Goal: Task Accomplishment & Management: Use online tool/utility

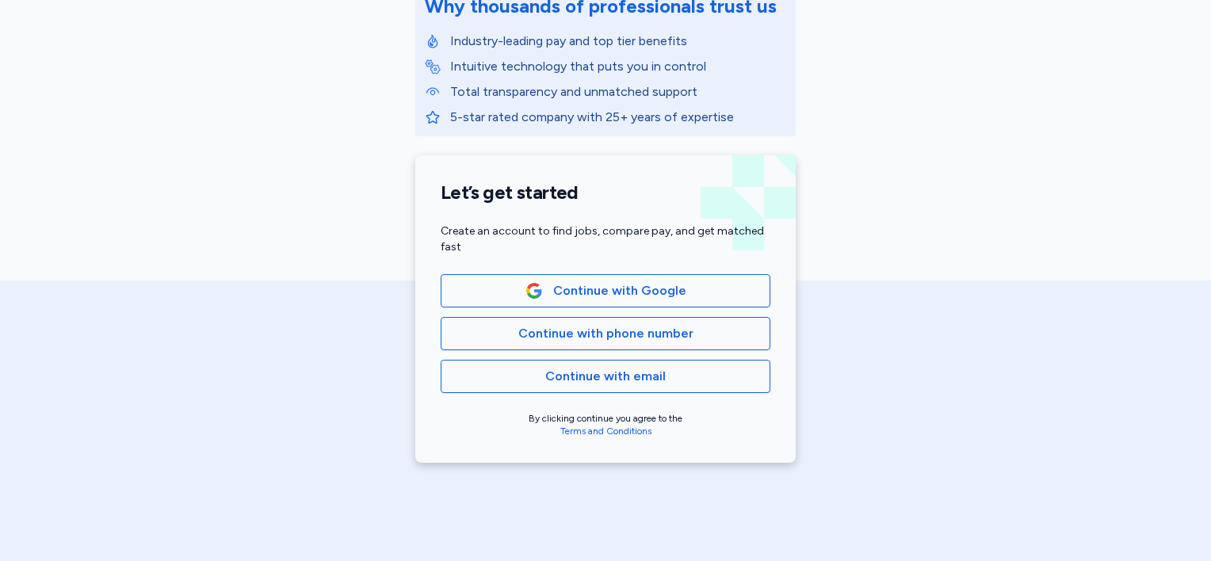
scroll to position [317, 0]
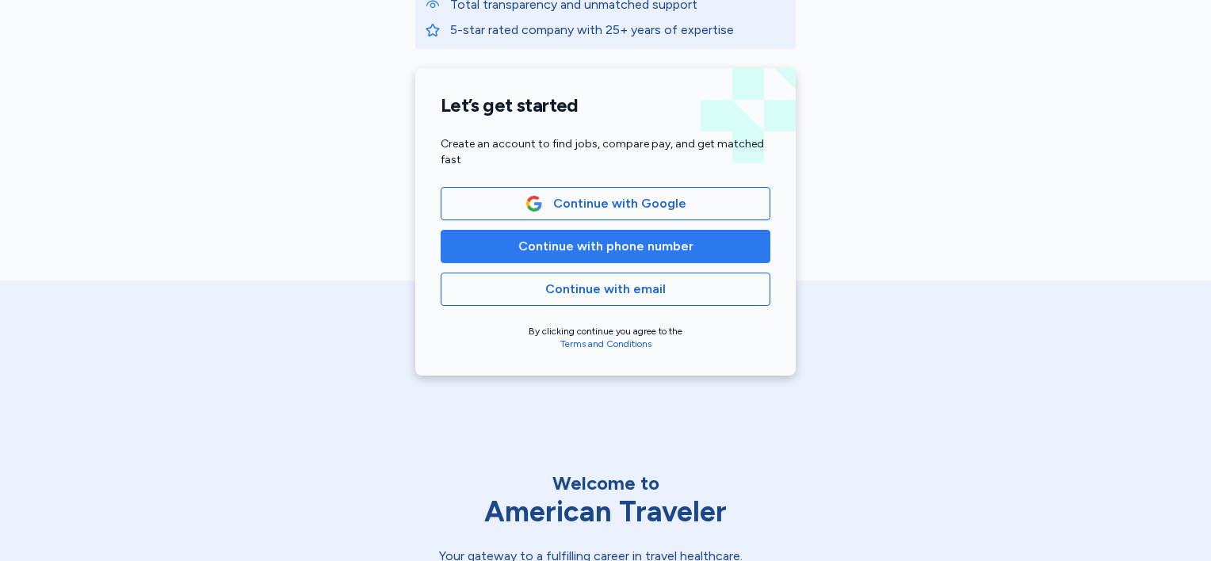
click at [580, 238] on span "Continue with phone number" at bounding box center [605, 246] width 175 height 19
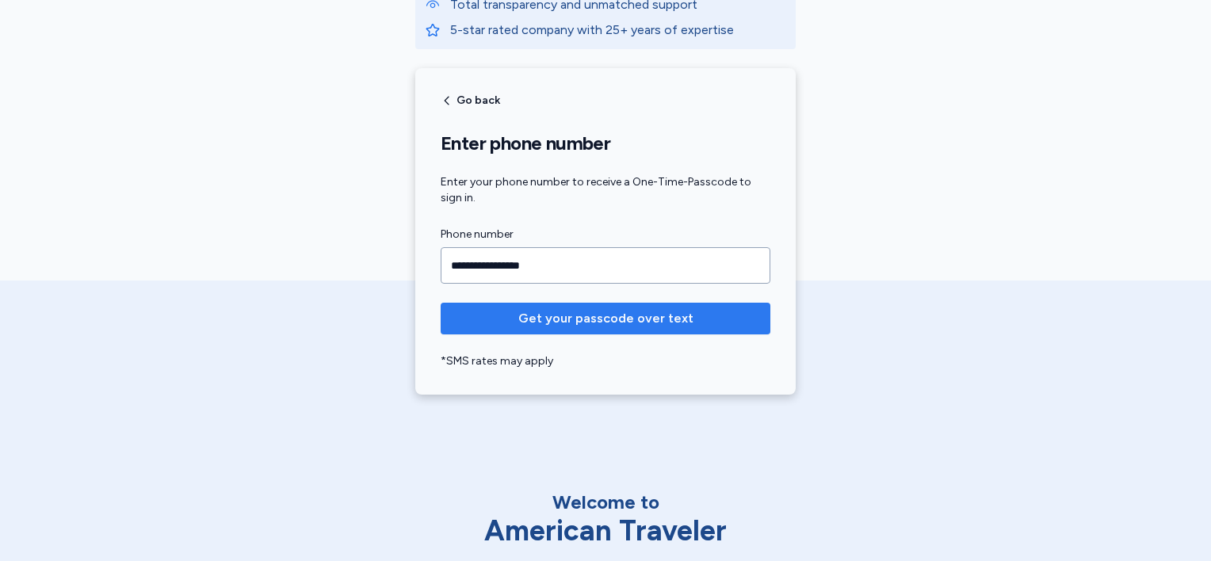
type input "**********"
click at [571, 310] on span "Get your passcode over text" at bounding box center [605, 318] width 175 height 19
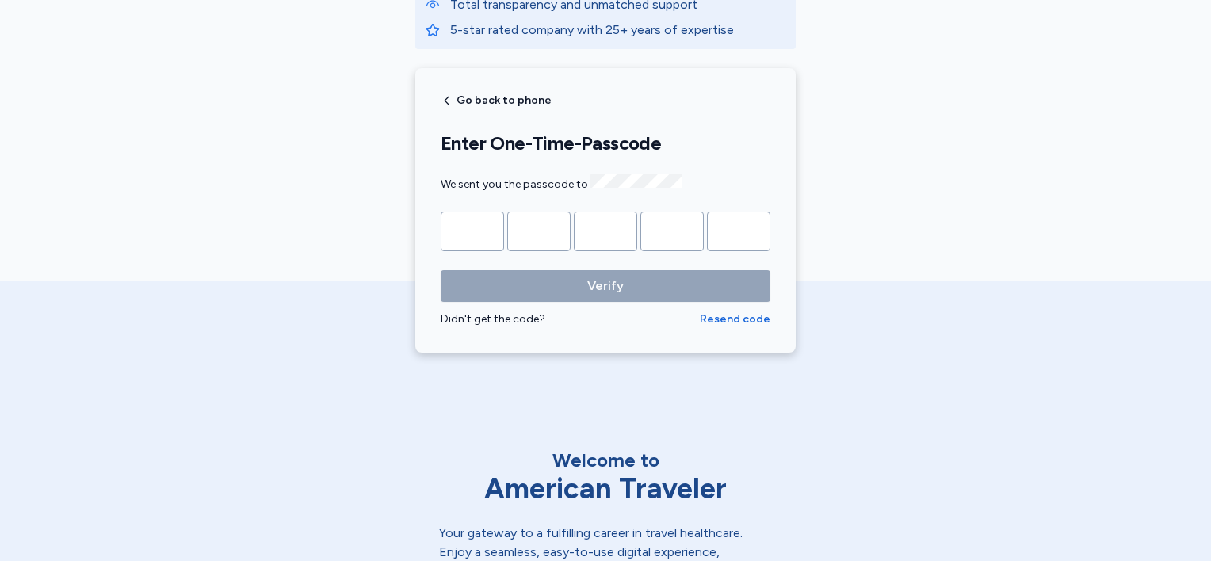
type input "*"
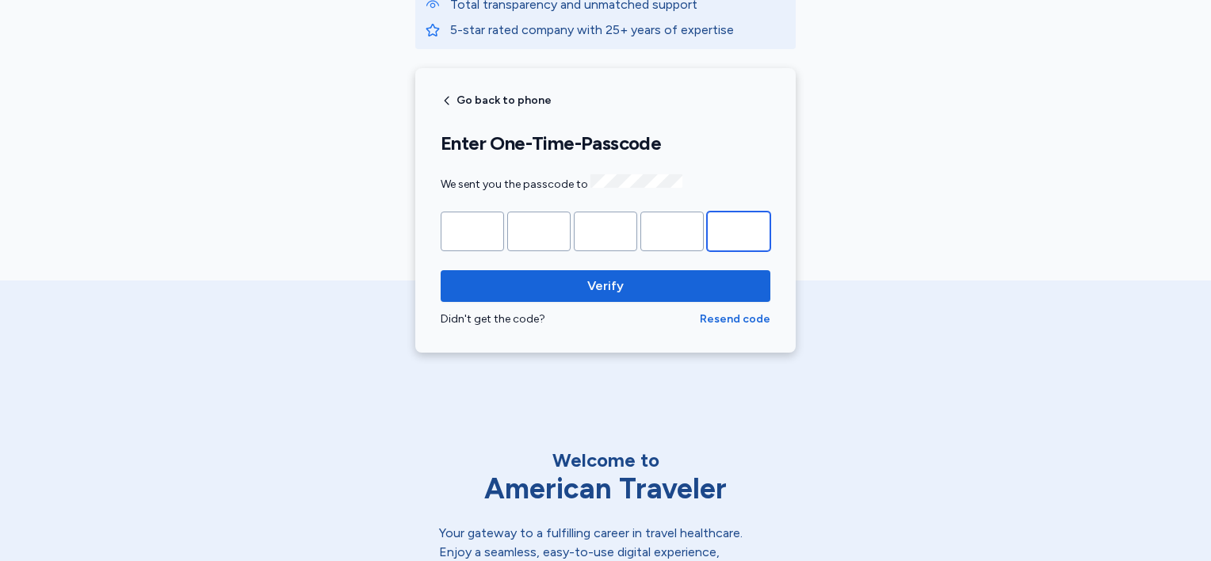
type input "*"
click at [441, 270] on button "Verify" at bounding box center [606, 286] width 330 height 32
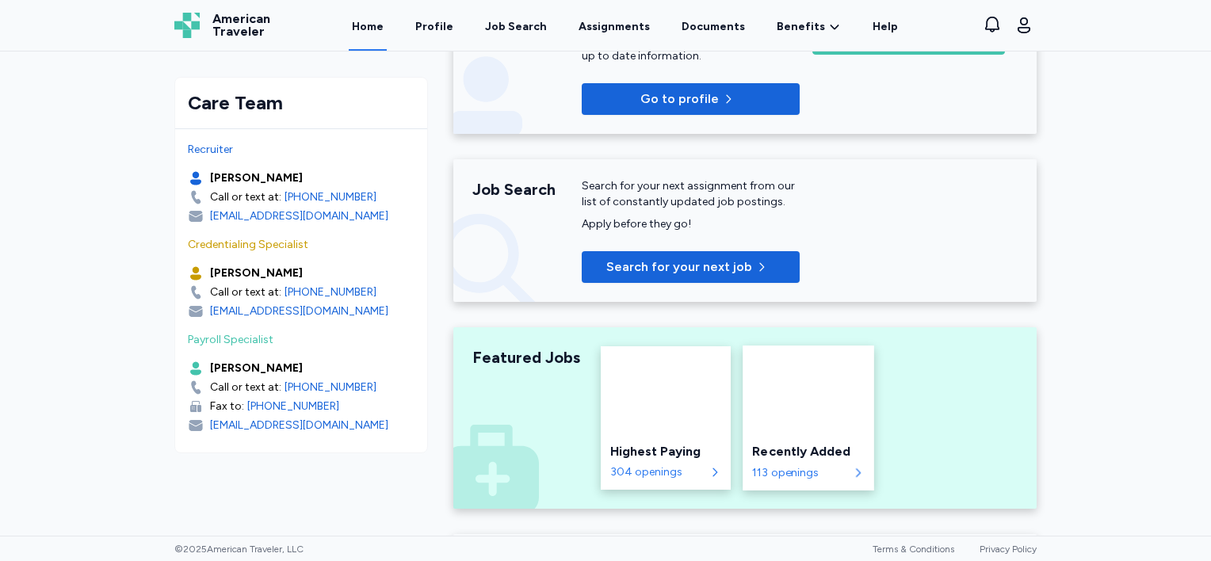
scroll to position [317, 0]
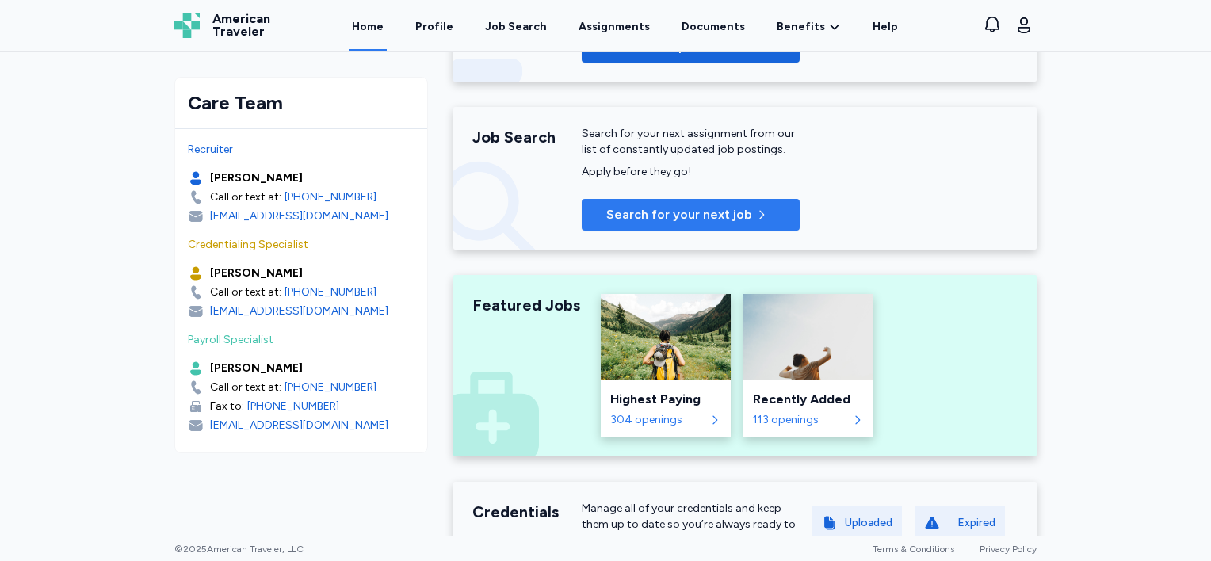
click at [724, 213] on span "Search for your next job" at bounding box center [679, 214] width 146 height 19
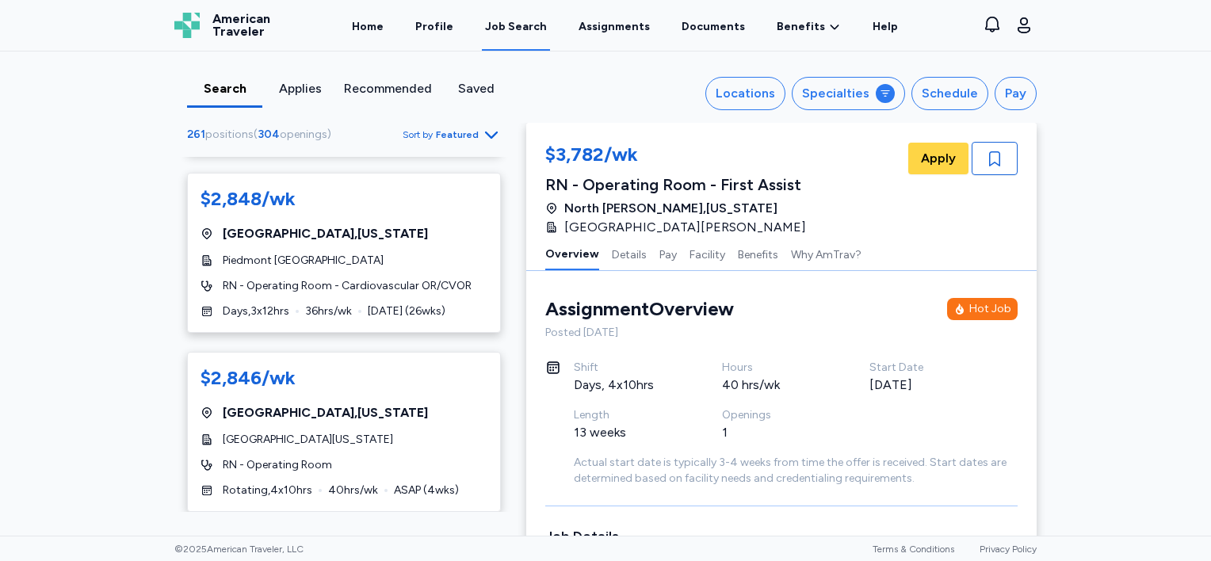
scroll to position [238, 0]
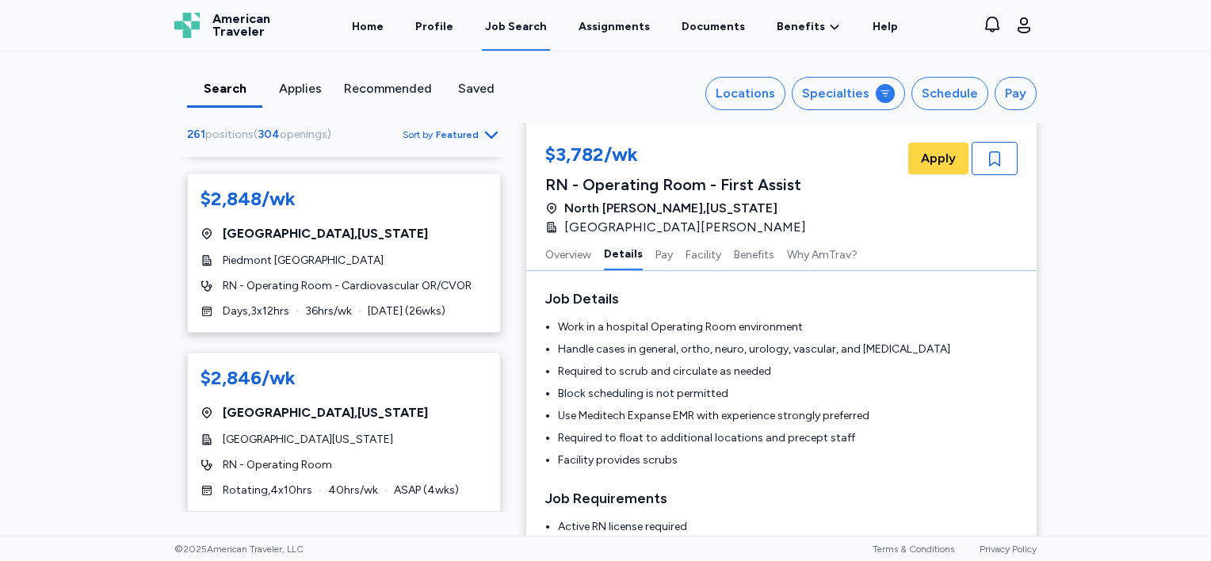
click at [482, 531] on icon "Go to next 50 jobs" at bounding box center [491, 540] width 19 height 19
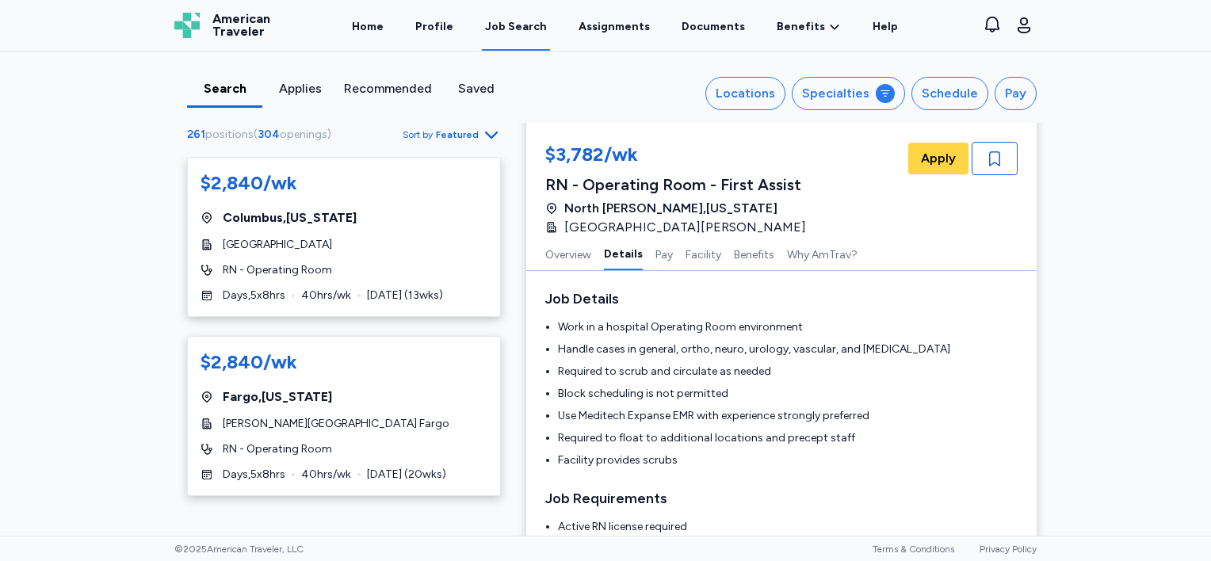
click at [430, 130] on span "Sort by" at bounding box center [418, 134] width 30 height 13
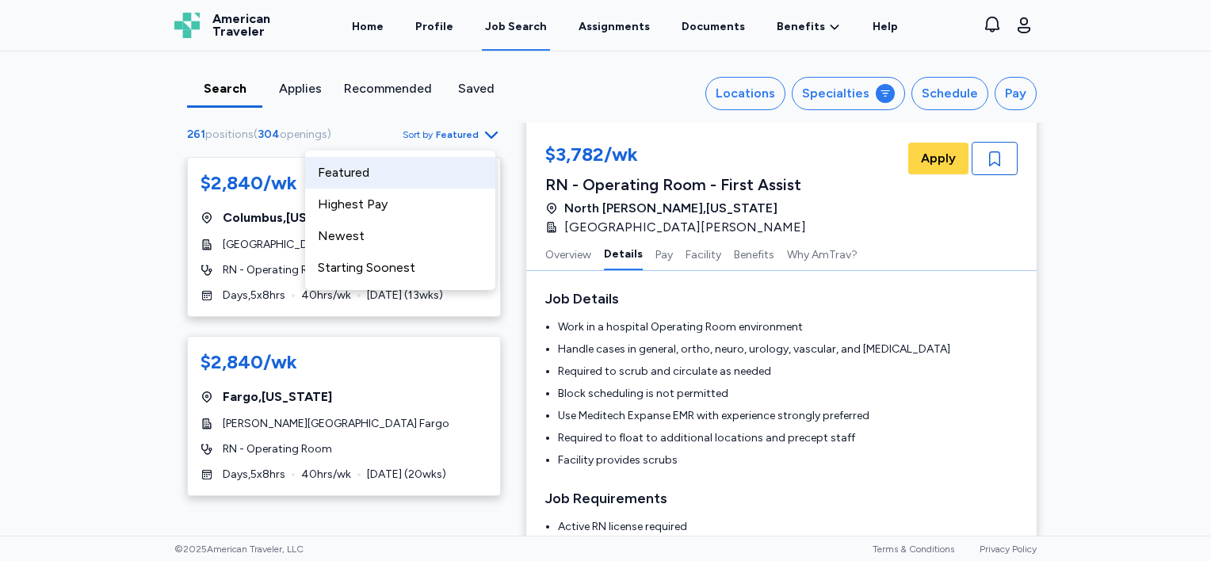
click at [367, 116] on div "Search Applies Recommended Saved Locations Specialties Schedule Pay 261 positio…" at bounding box center [605, 87] width 887 height 71
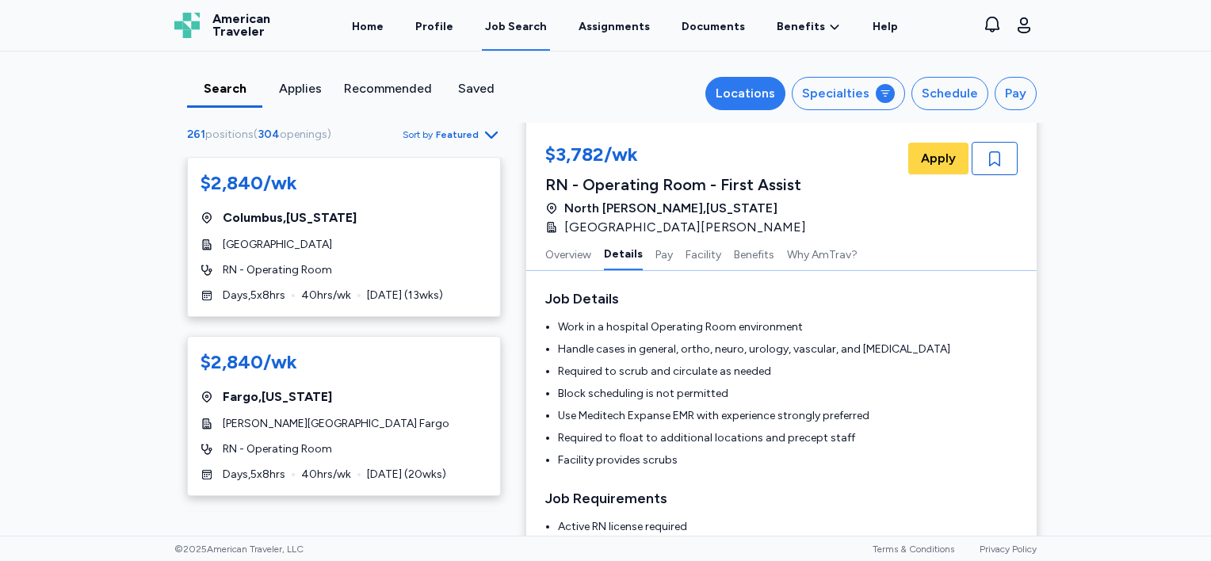
click at [751, 85] on div "Locations" at bounding box center [745, 93] width 59 height 19
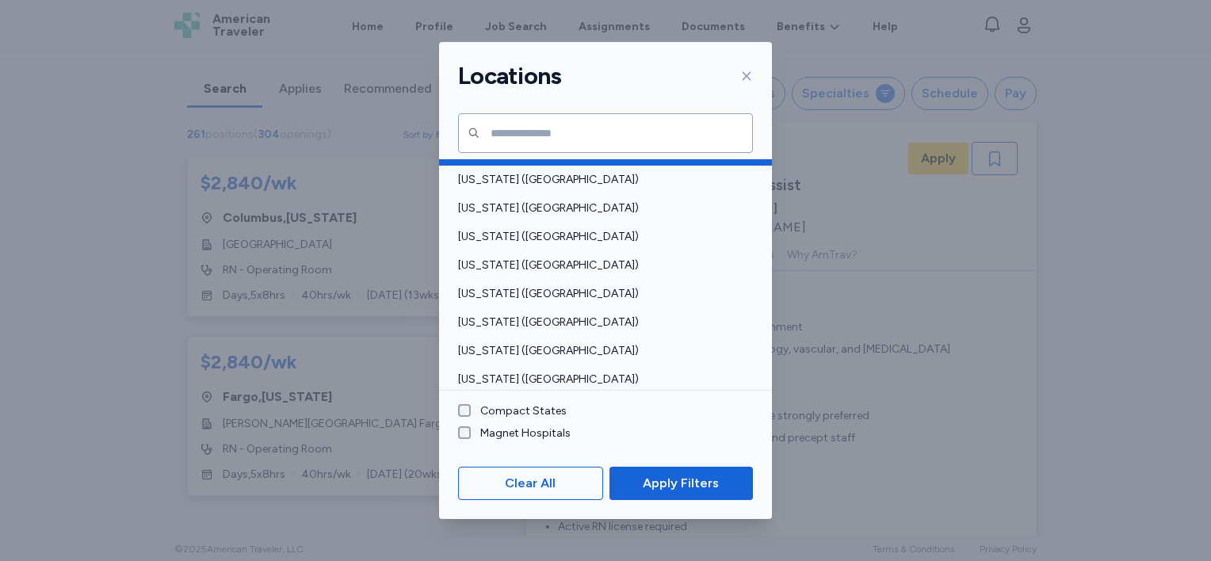
scroll to position [1030, 0]
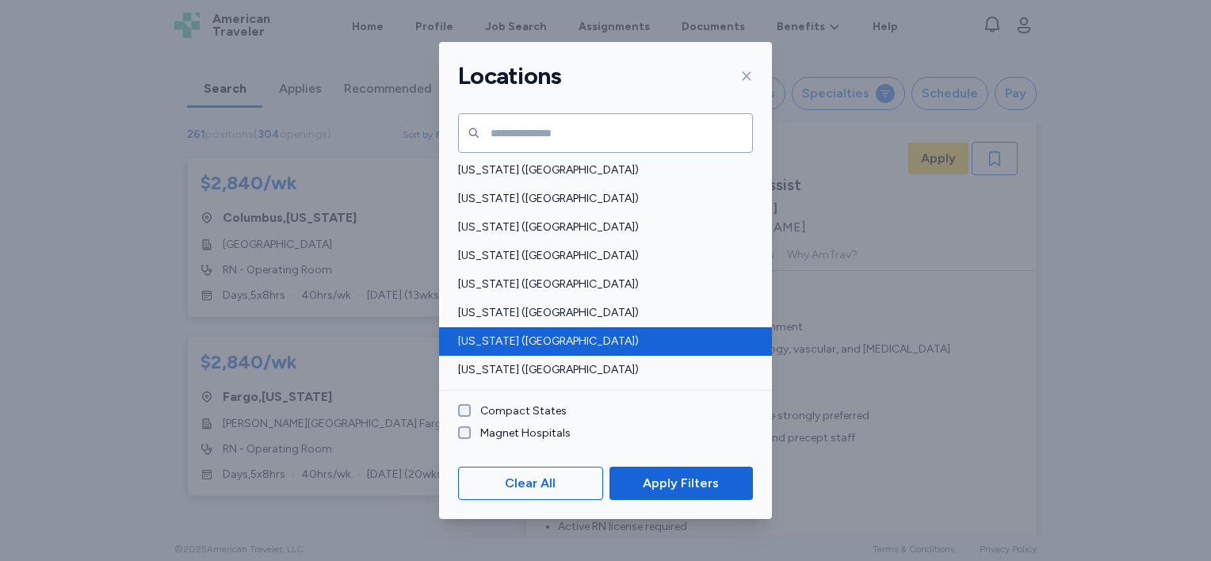
click at [540, 334] on span "[US_STATE] ([GEOGRAPHIC_DATA])" at bounding box center [600, 342] width 285 height 16
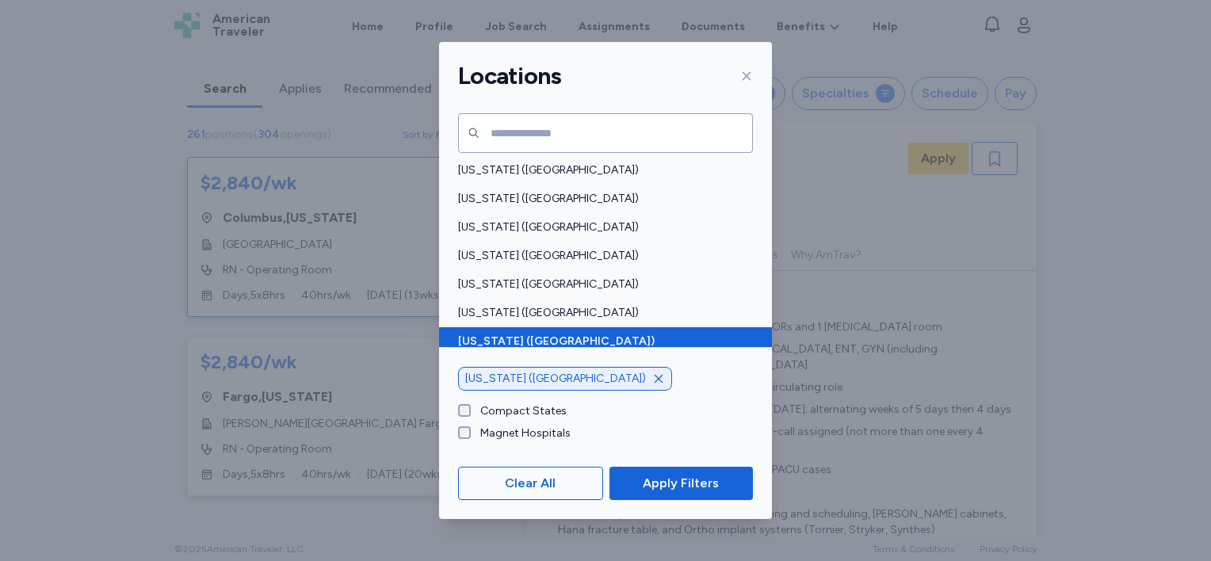
scroll to position [2, 0]
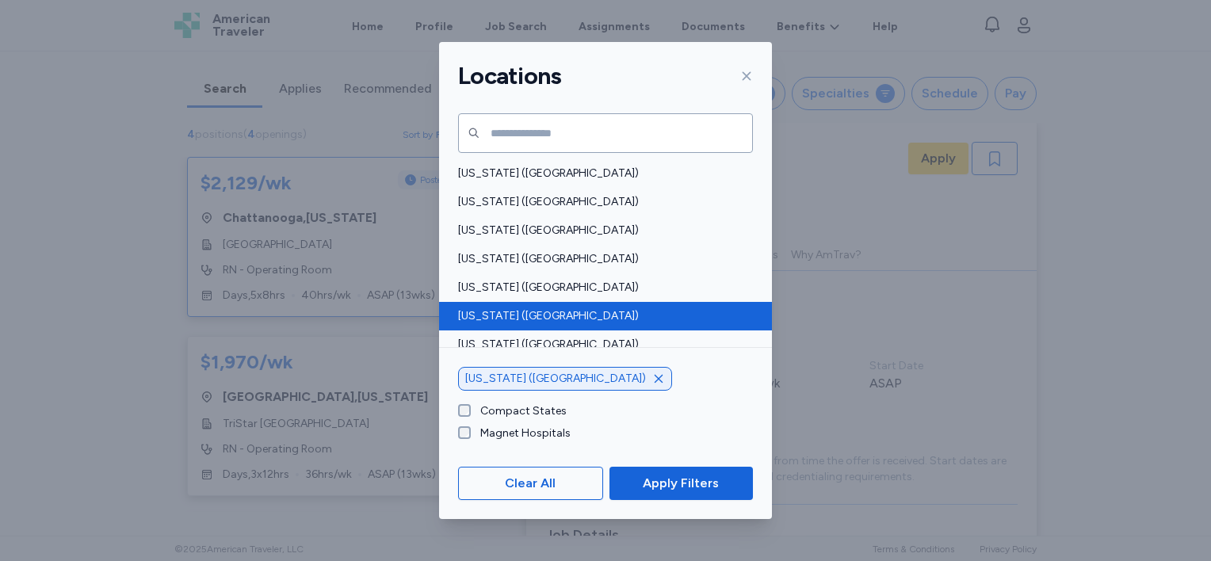
scroll to position [158, 0]
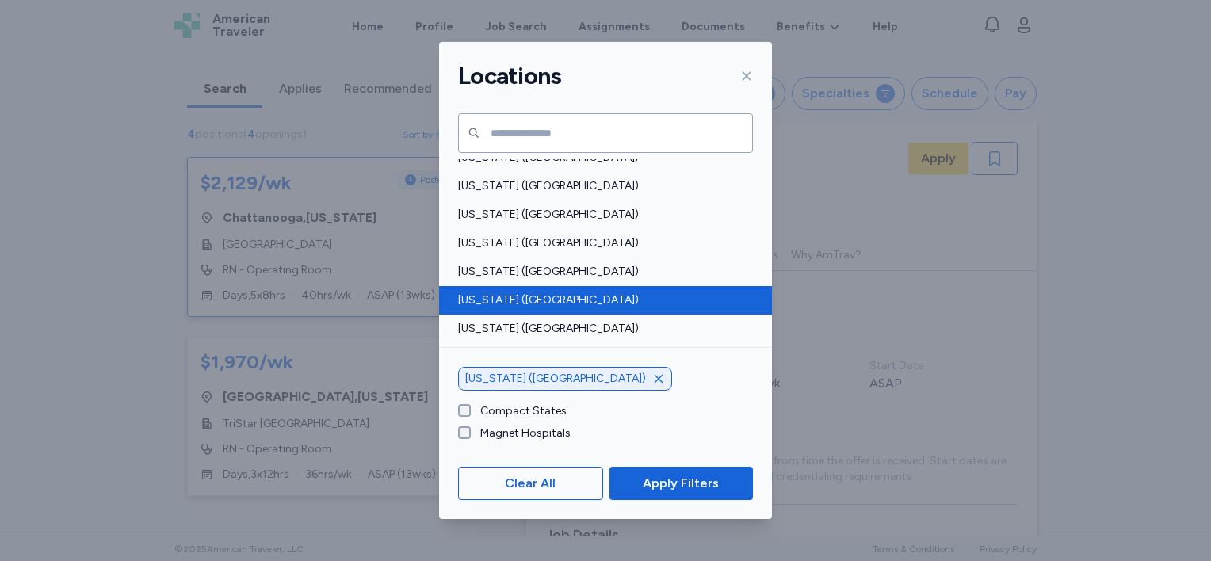
click at [544, 298] on span "[US_STATE] ([GEOGRAPHIC_DATA])" at bounding box center [600, 300] width 285 height 16
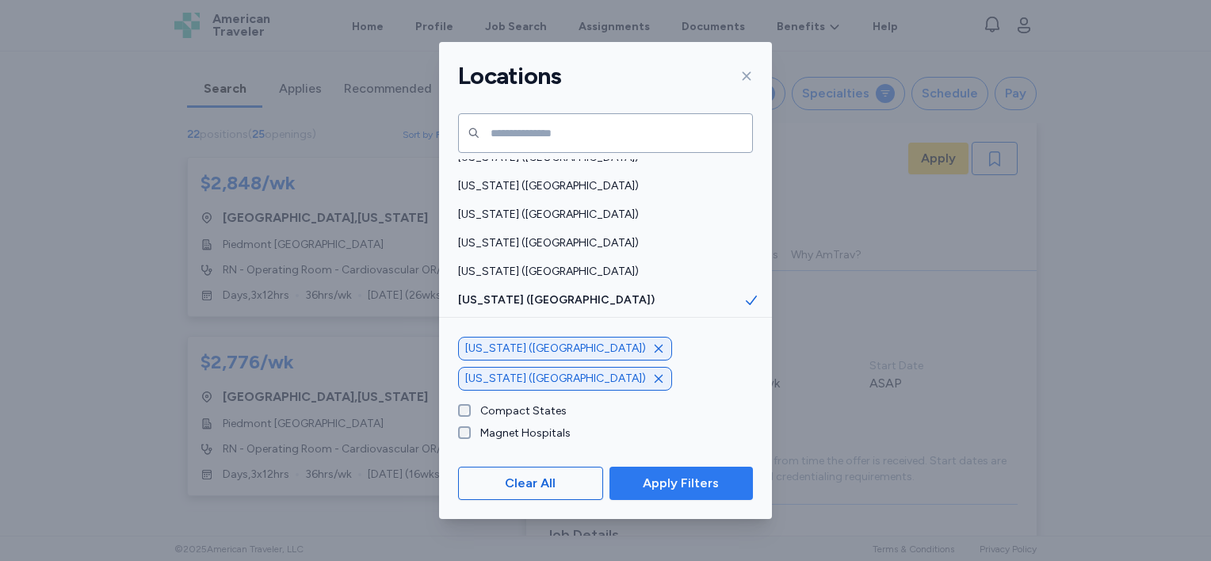
click at [662, 490] on span "Apply Filters" at bounding box center [681, 483] width 76 height 19
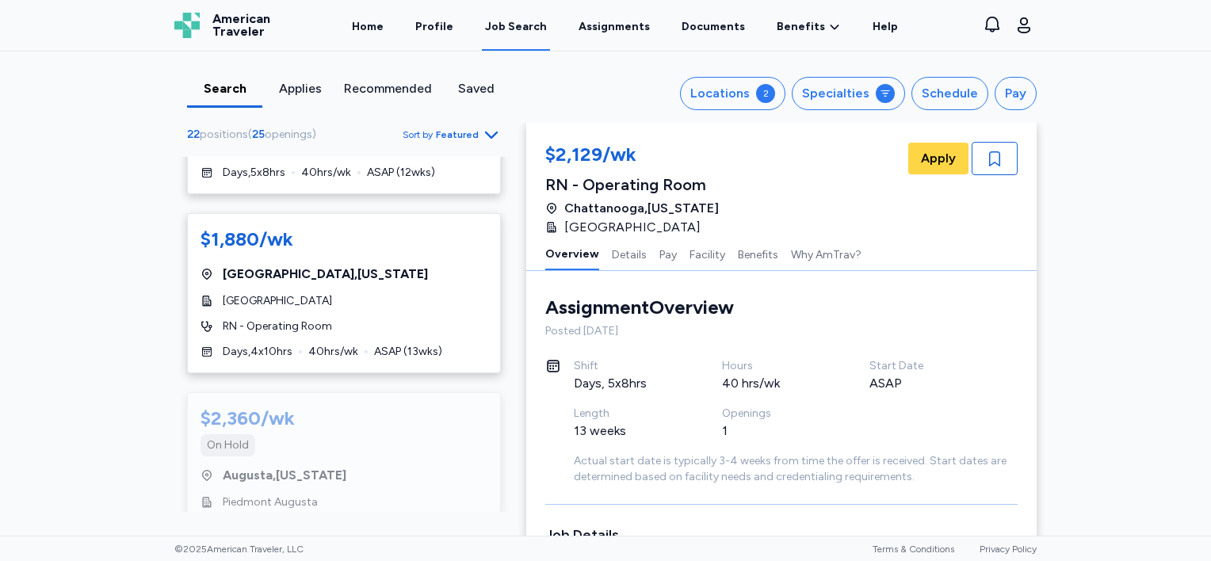
scroll to position [3178, 0]
